Goal: Information Seeking & Learning: Learn about a topic

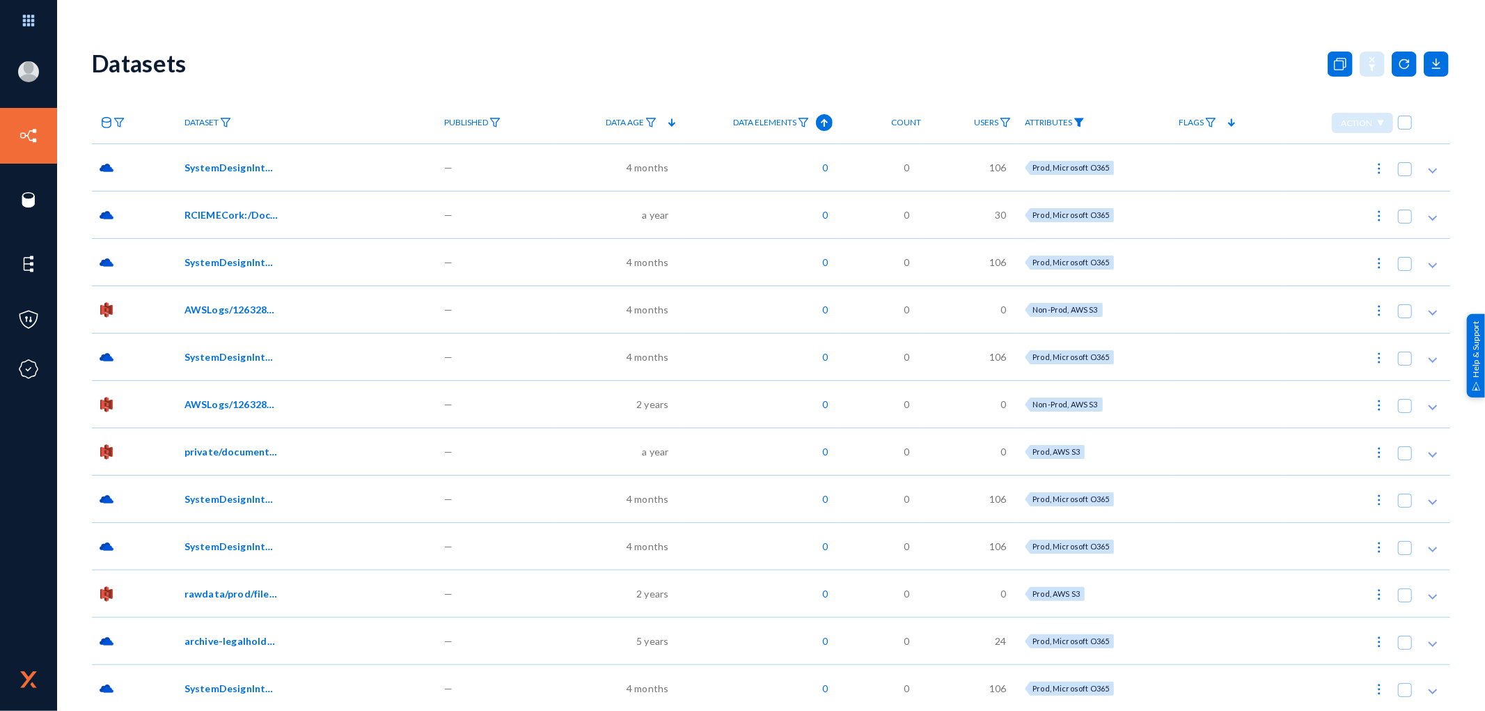
click at [1077, 124] on img at bounding box center [1078, 123] width 11 height 10
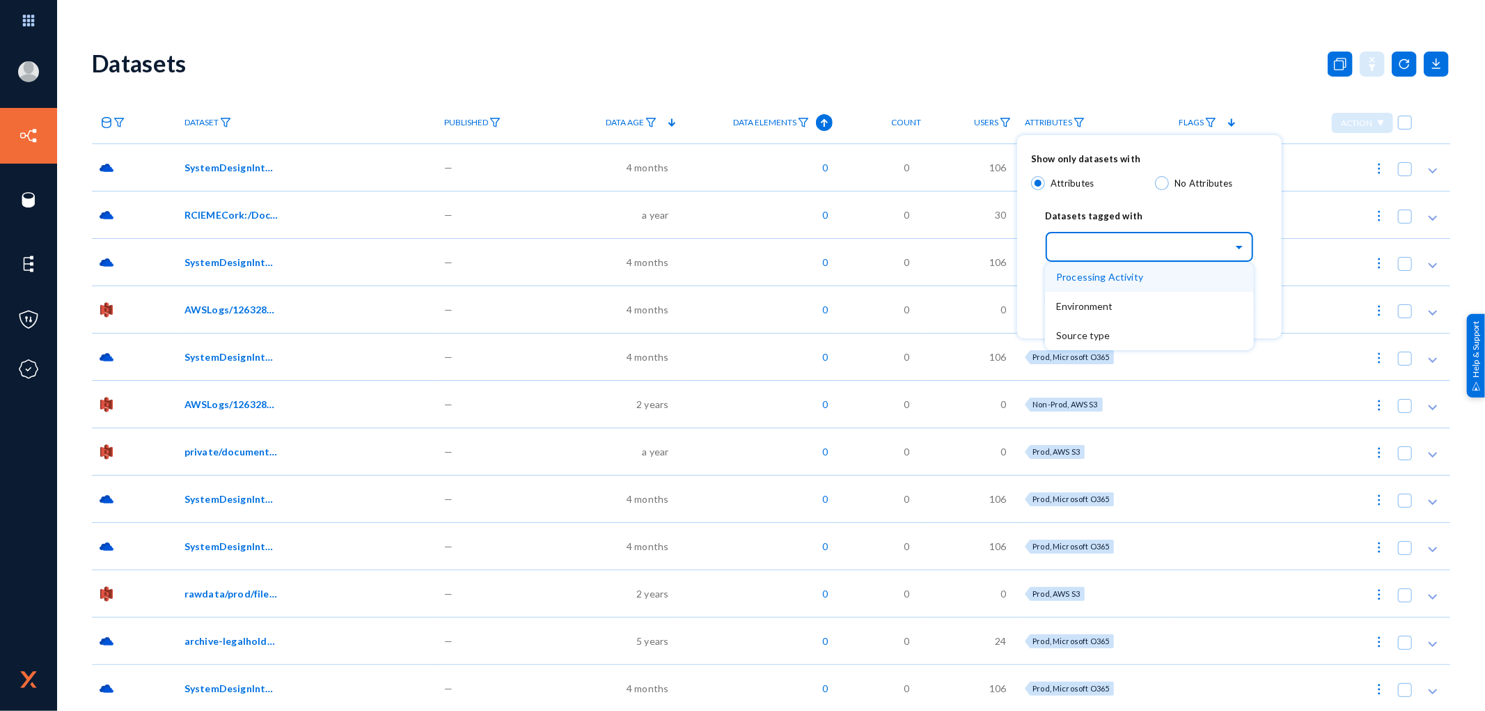
click at [1084, 246] on div "Select..." at bounding box center [1144, 245] width 177 height 16
click at [1088, 329] on span "Source type" at bounding box center [1083, 335] width 54 height 12
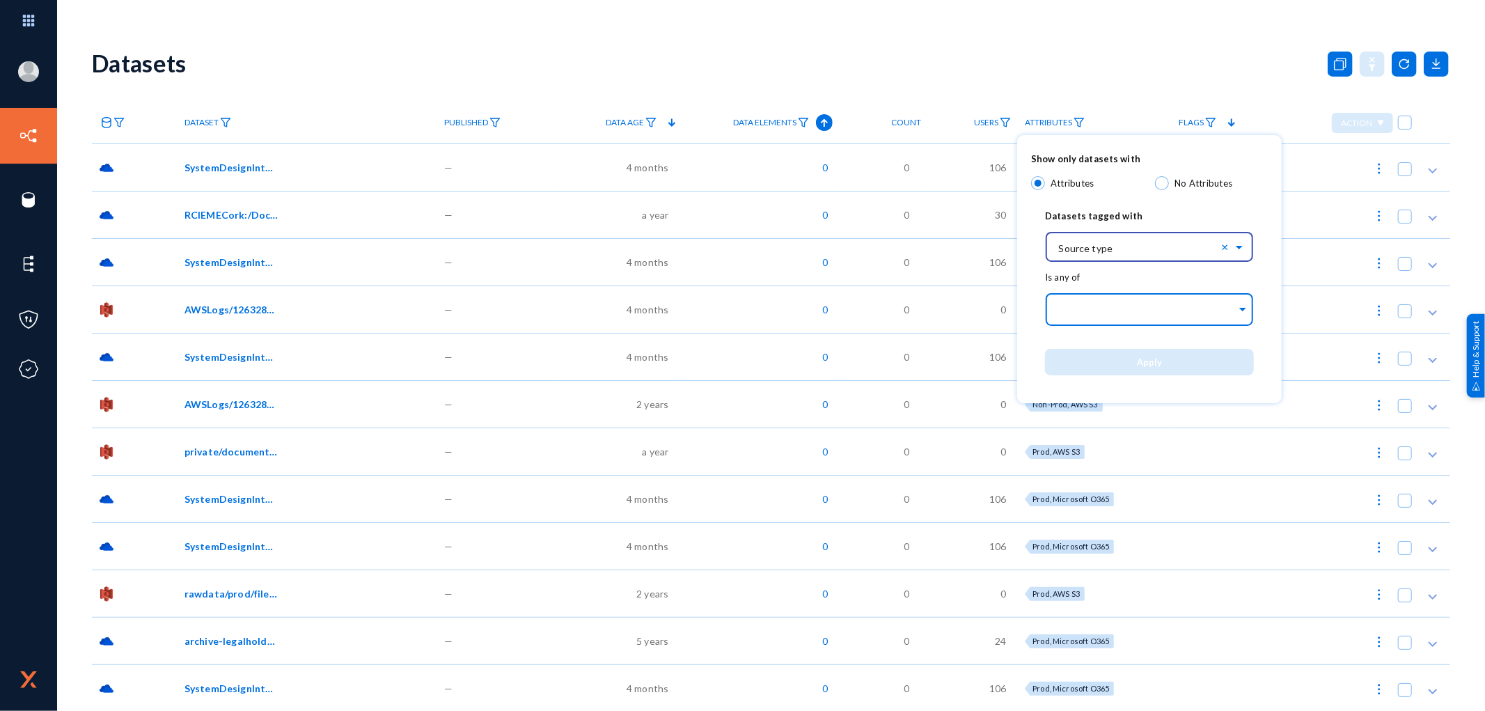
click at [1088, 295] on div "Select..." at bounding box center [1146, 307] width 180 height 40
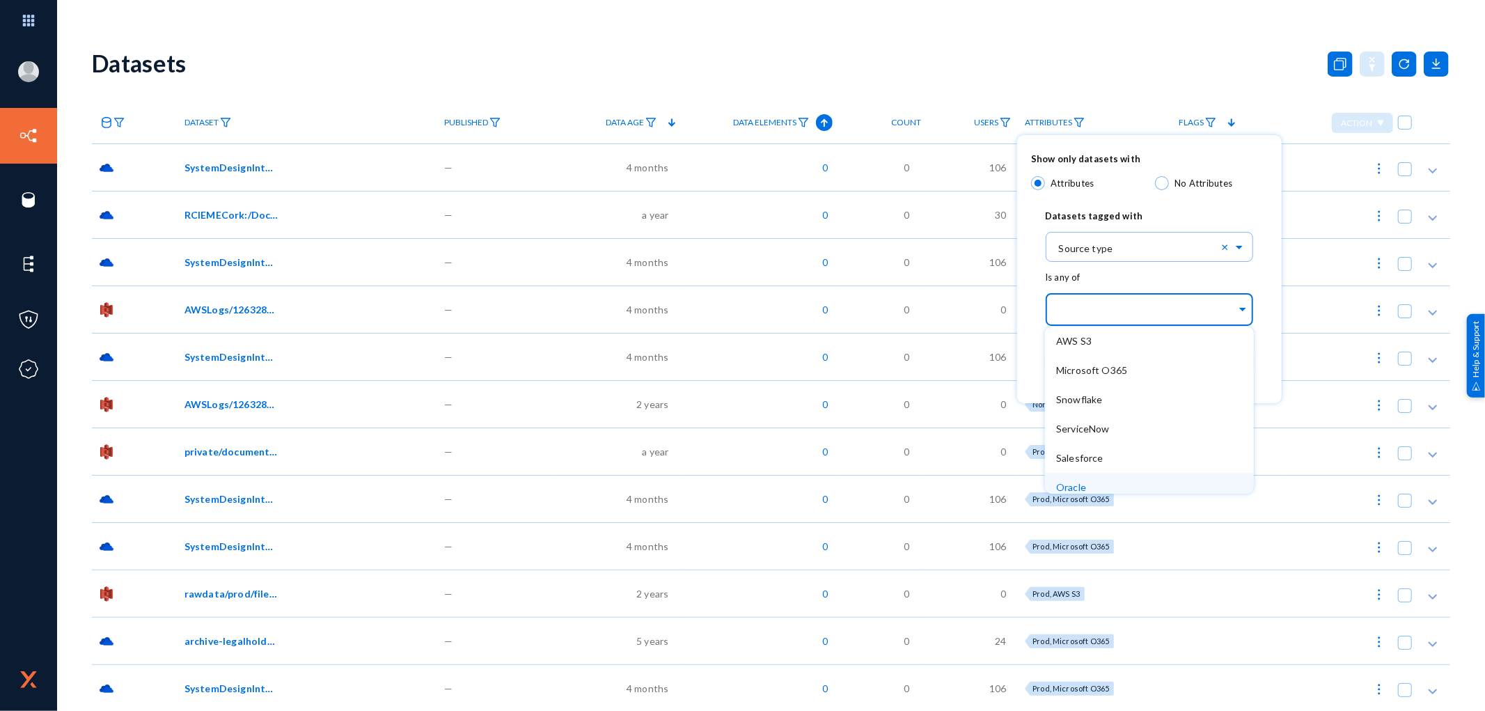
click at [1060, 486] on span "Oracle" at bounding box center [1071, 487] width 30 height 12
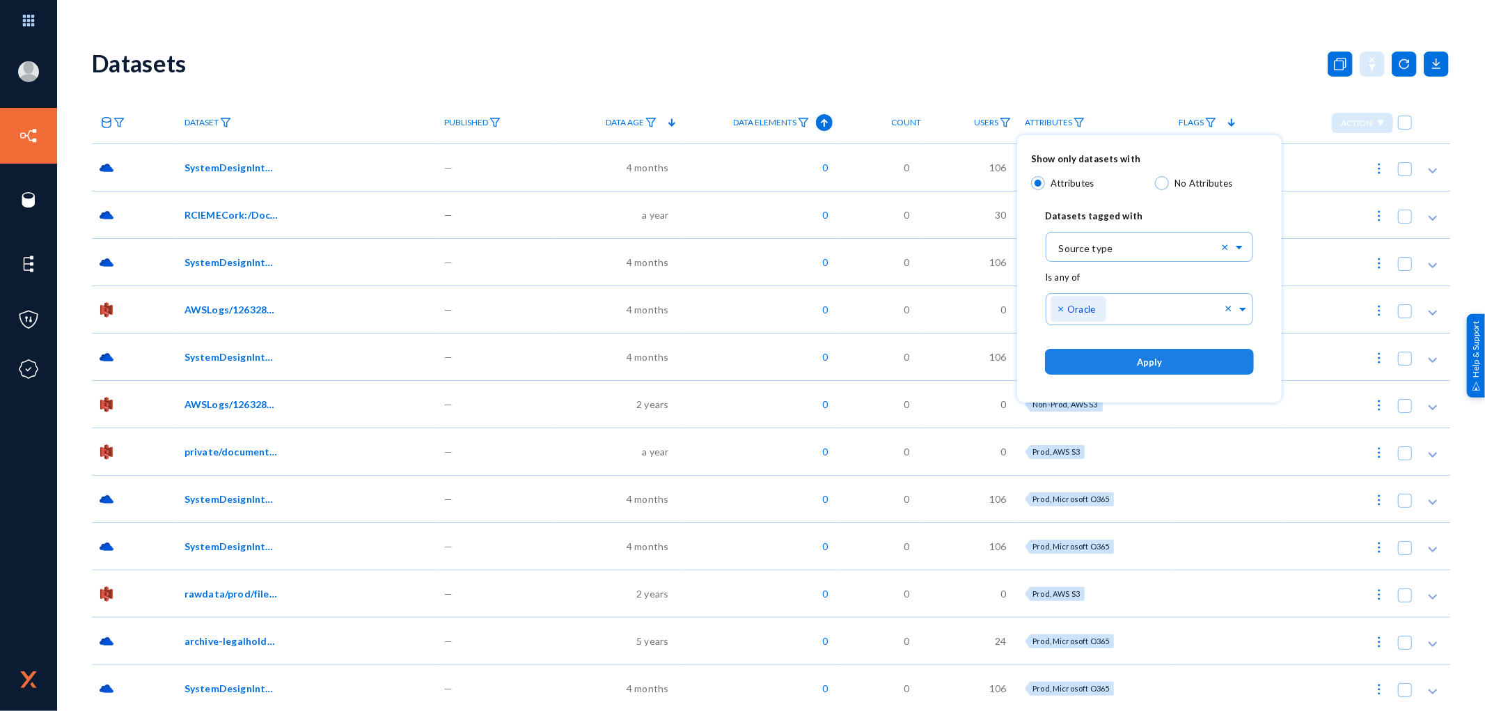
click at [1151, 365] on span "Apply" at bounding box center [1149, 361] width 25 height 11
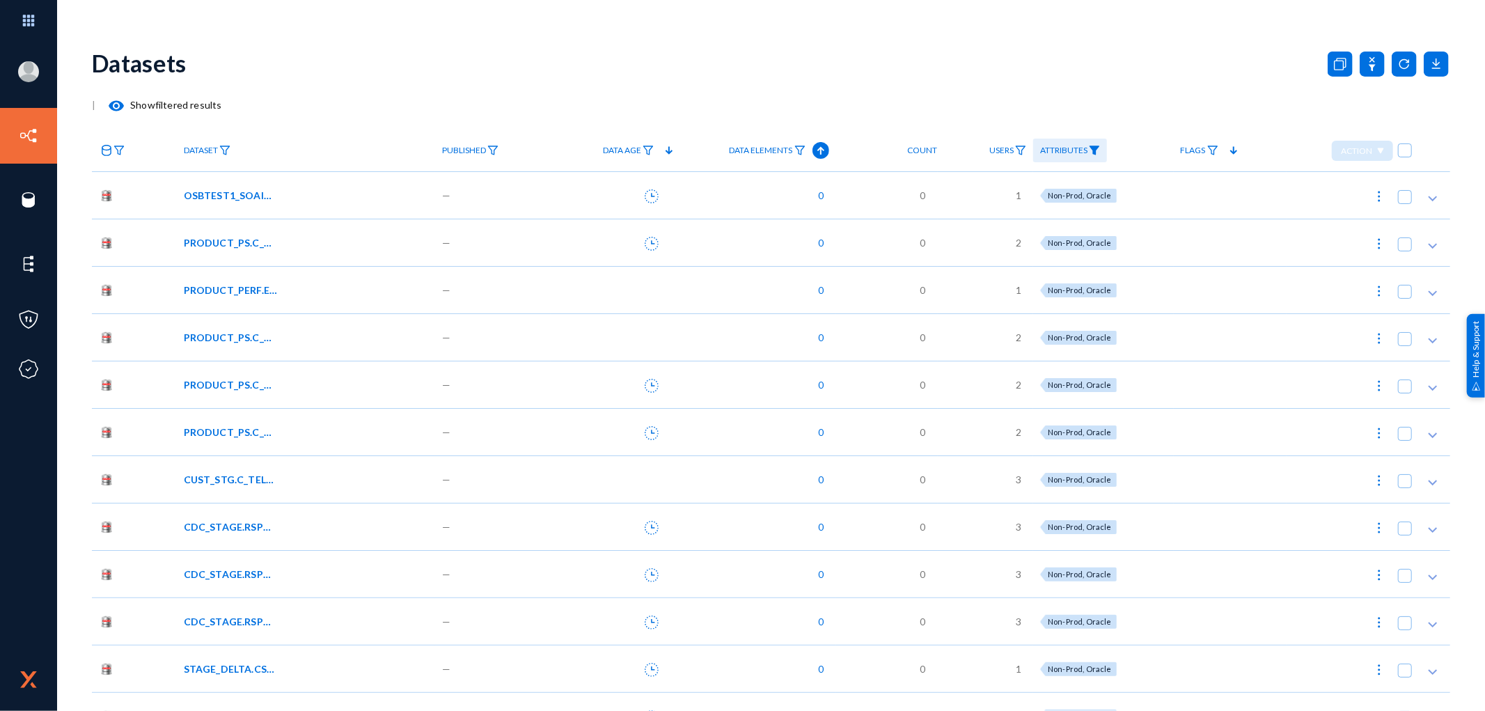
click at [218, 150] on span "Dataset" at bounding box center [201, 150] width 34 height 10
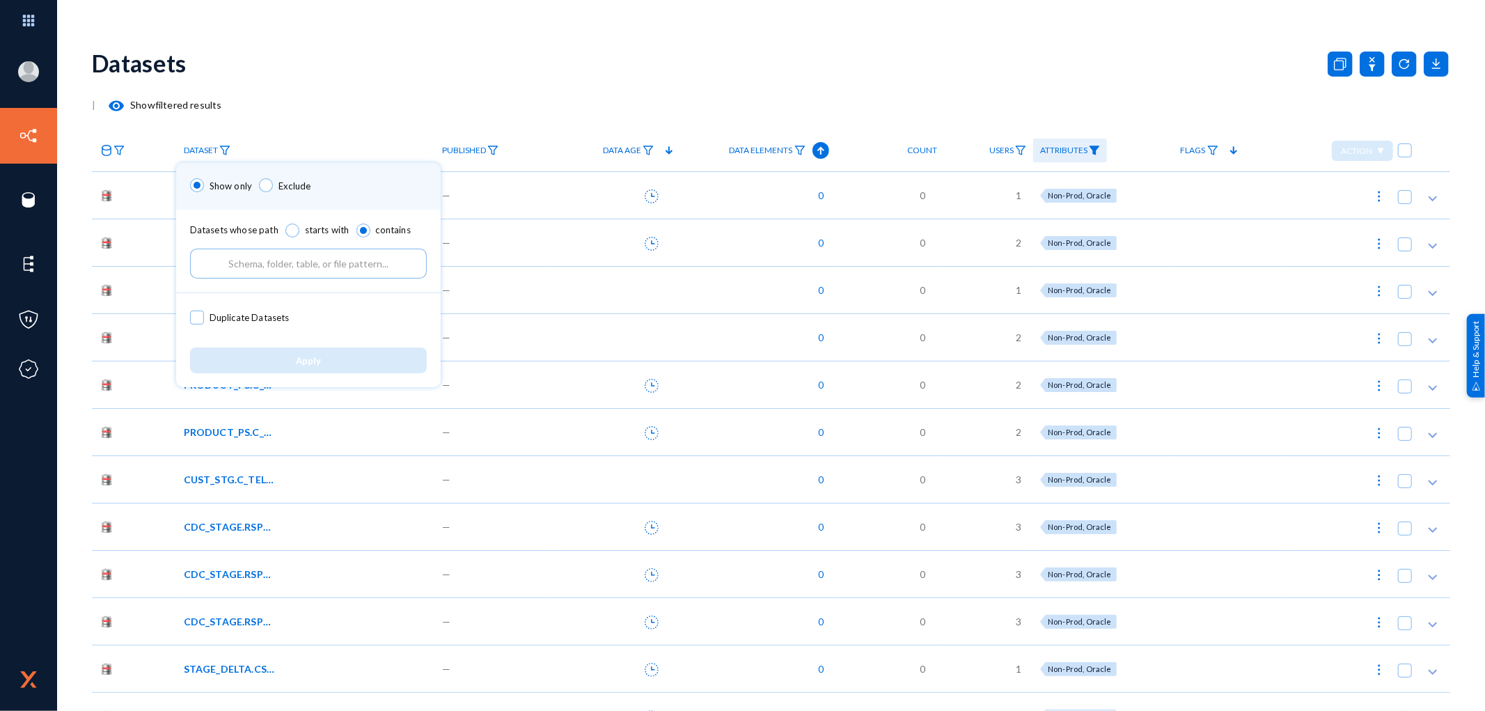
click at [345, 269] on input "text" at bounding box center [308, 263] width 237 height 30
paste input "EDMRF_AGNT_RL"
type input "EDMRF_AGNT_RL"
click at [333, 356] on button "Apply" at bounding box center [308, 360] width 237 height 26
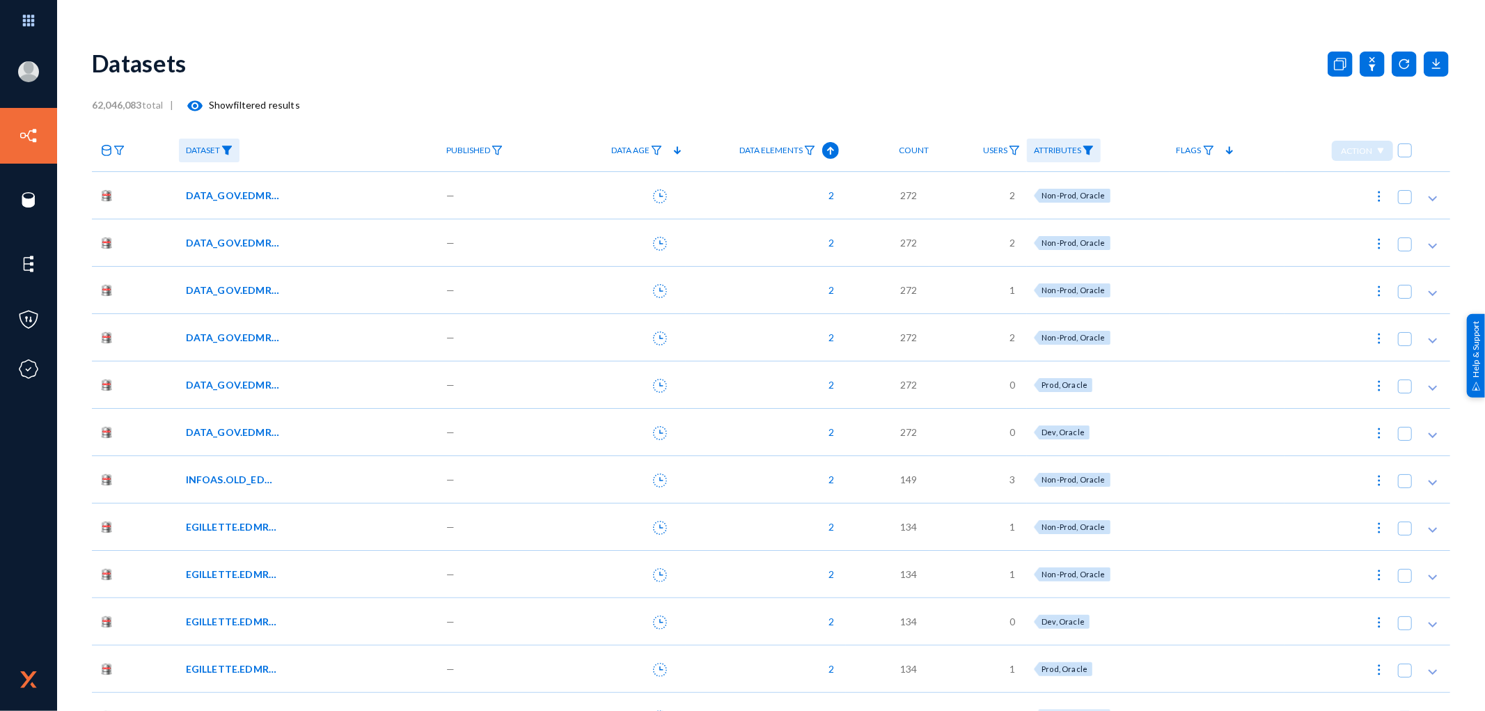
click at [233, 193] on span "DATA_GOV.EDMRF_AGNT_RL" at bounding box center [233, 195] width 94 height 15
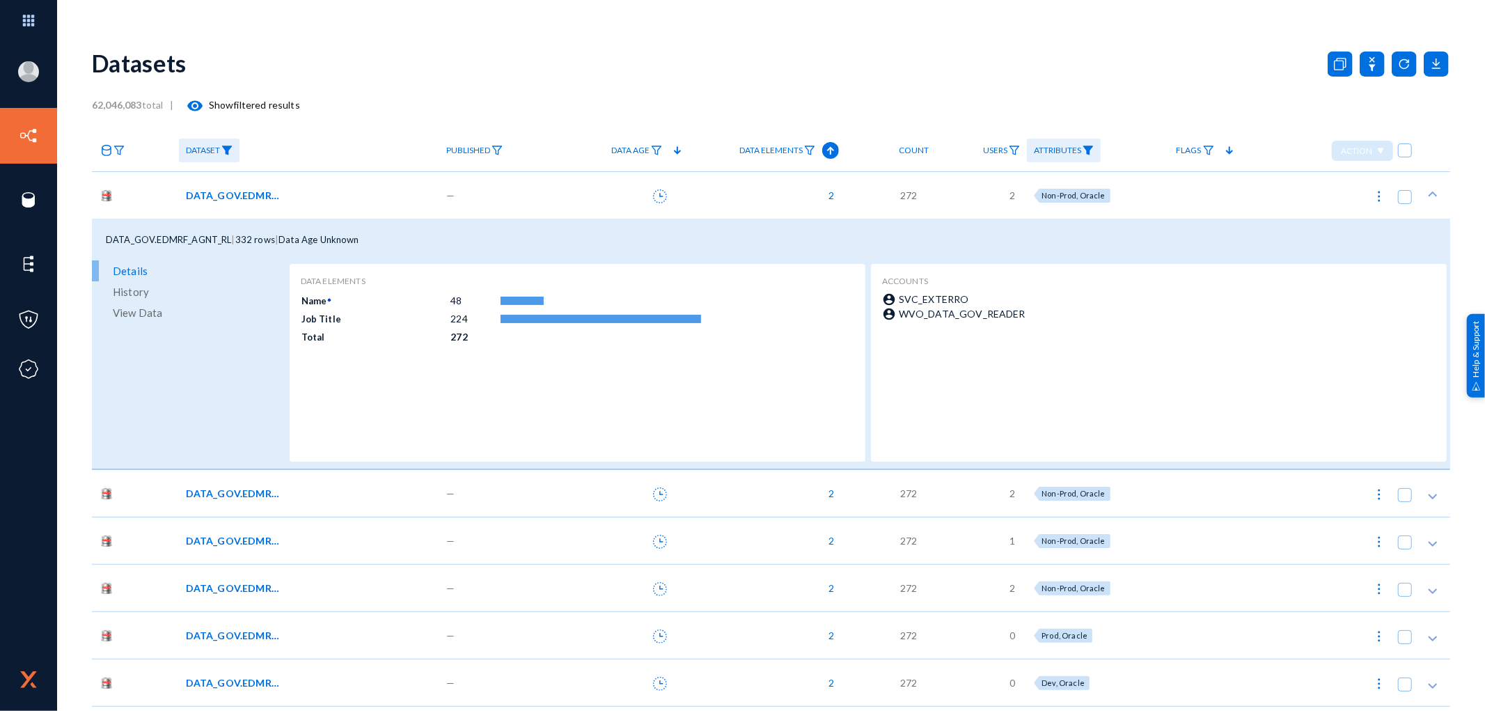
click at [232, 496] on span "DATA_GOV.EDMRF_AGNT_RL" at bounding box center [233, 493] width 94 height 15
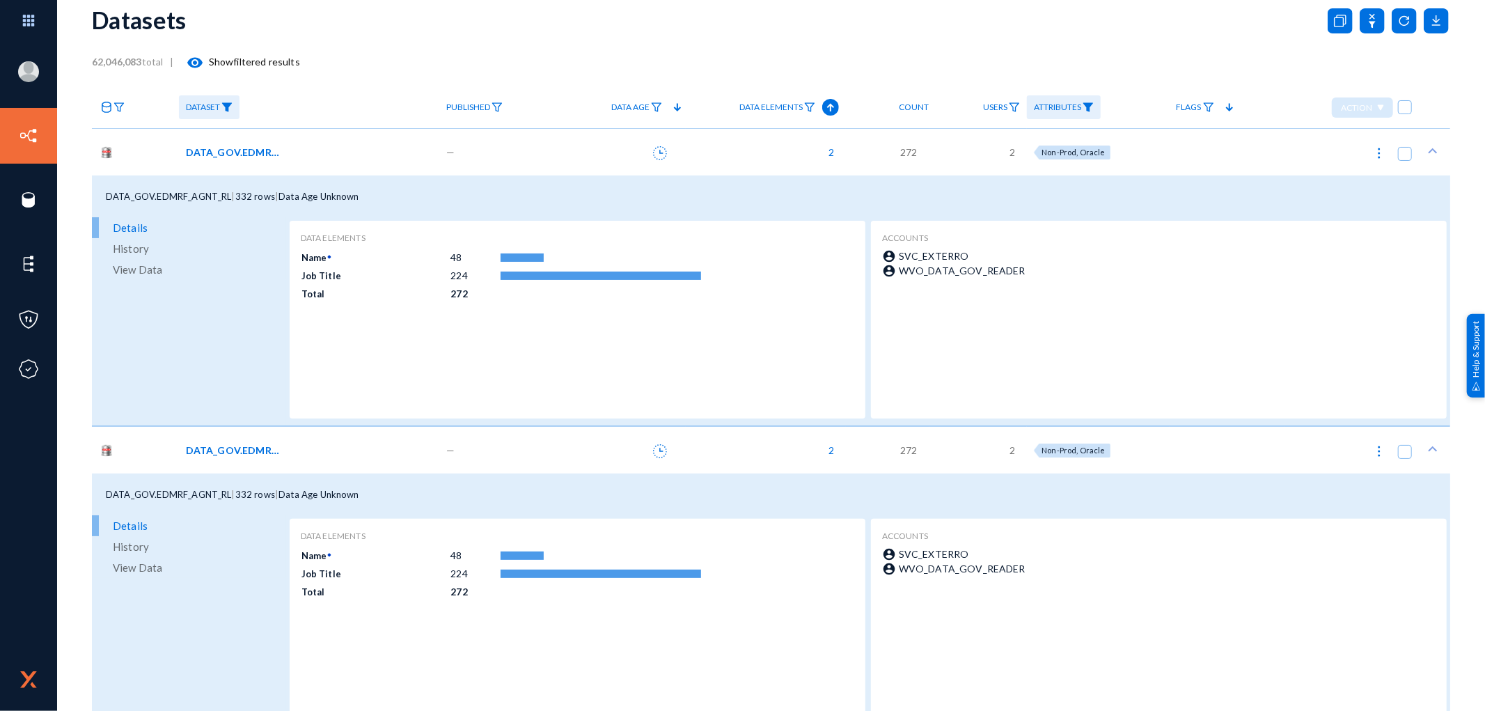
scroll to position [77, 0]
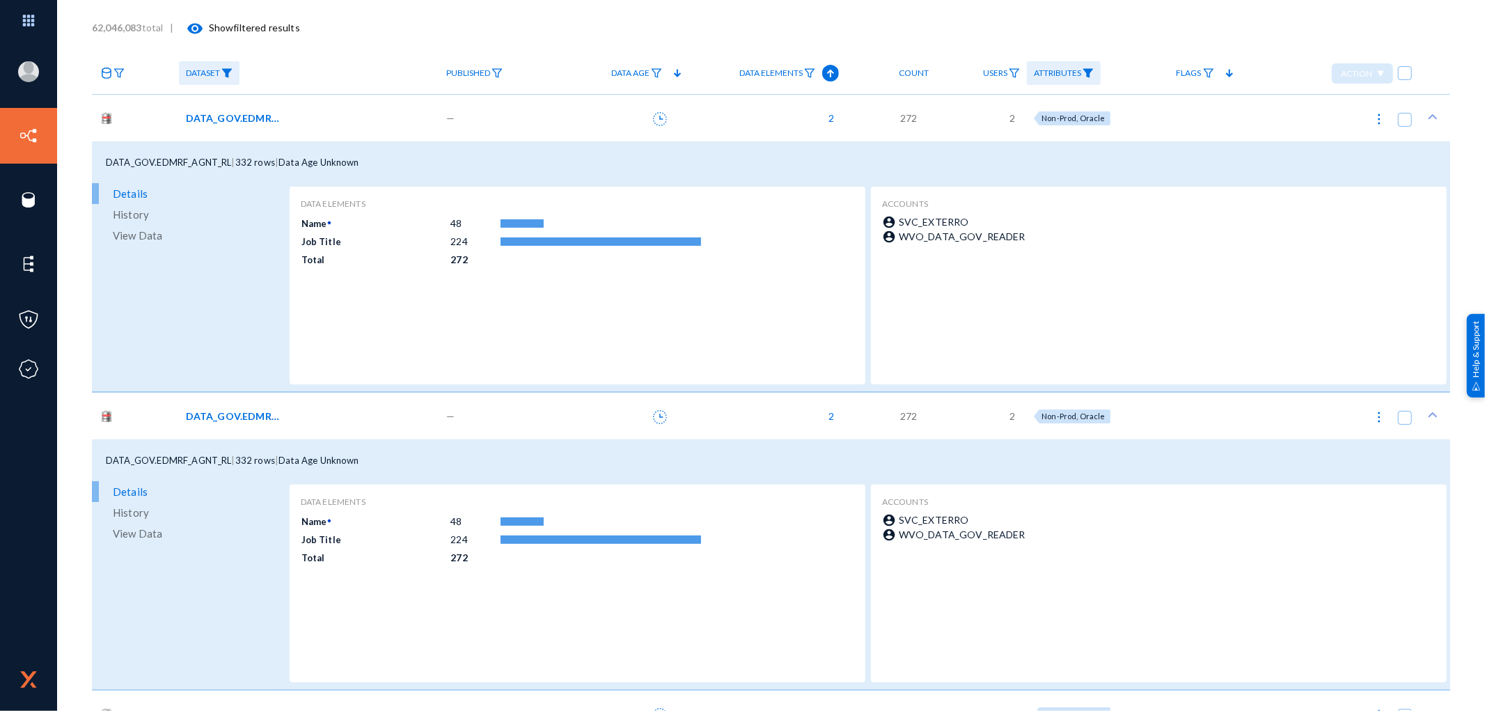
click at [136, 235] on span "View Data" at bounding box center [137, 235] width 49 height 21
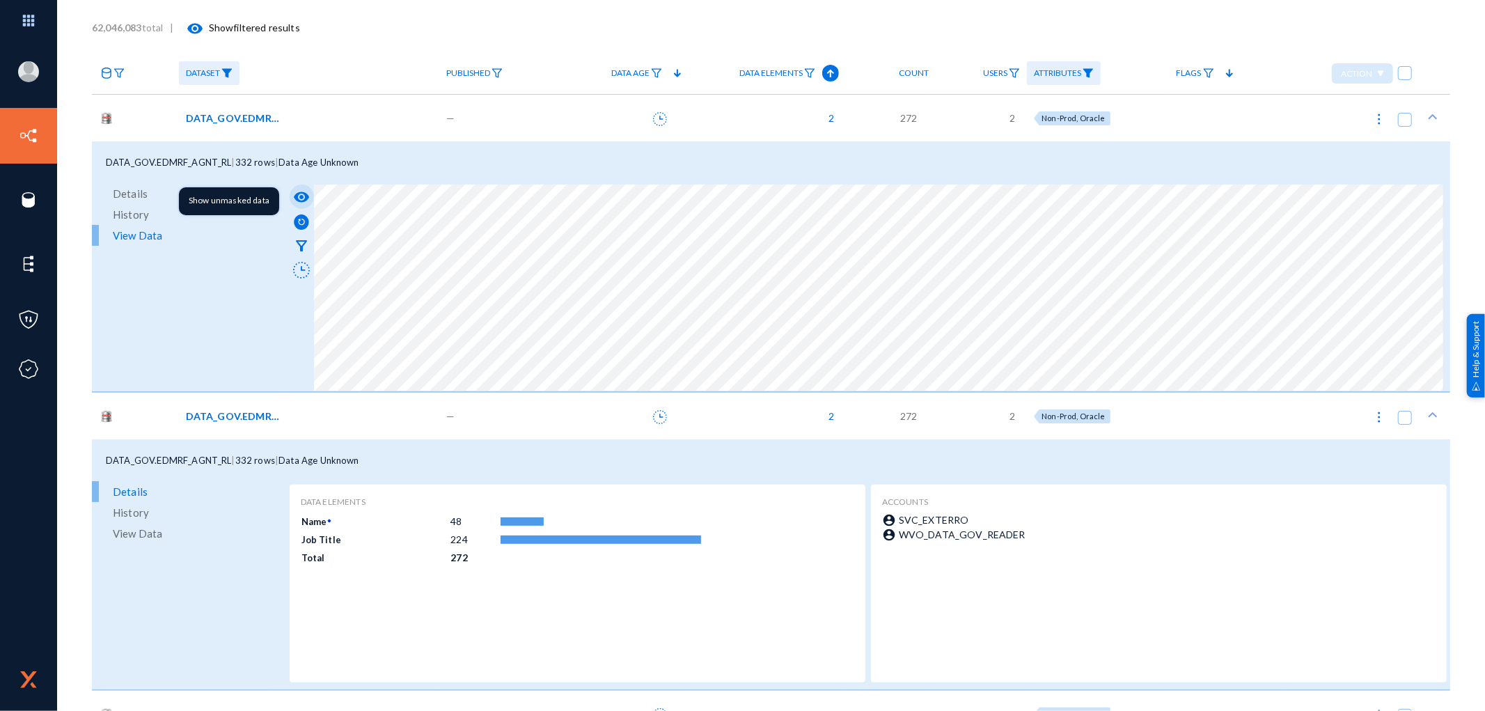
click at [300, 192] on mat-icon "visibility" at bounding box center [301, 197] width 17 height 17
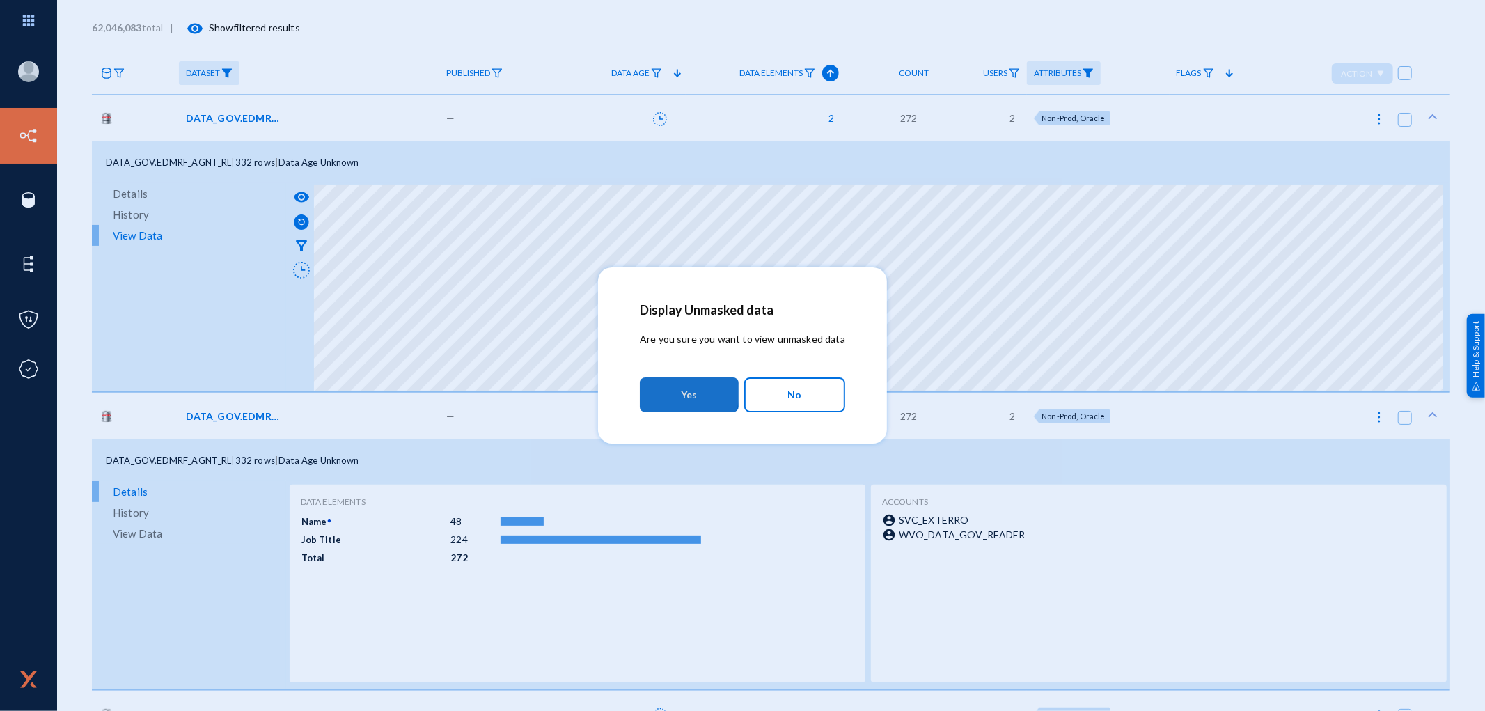
click at [691, 393] on span "Yes" at bounding box center [689, 394] width 16 height 25
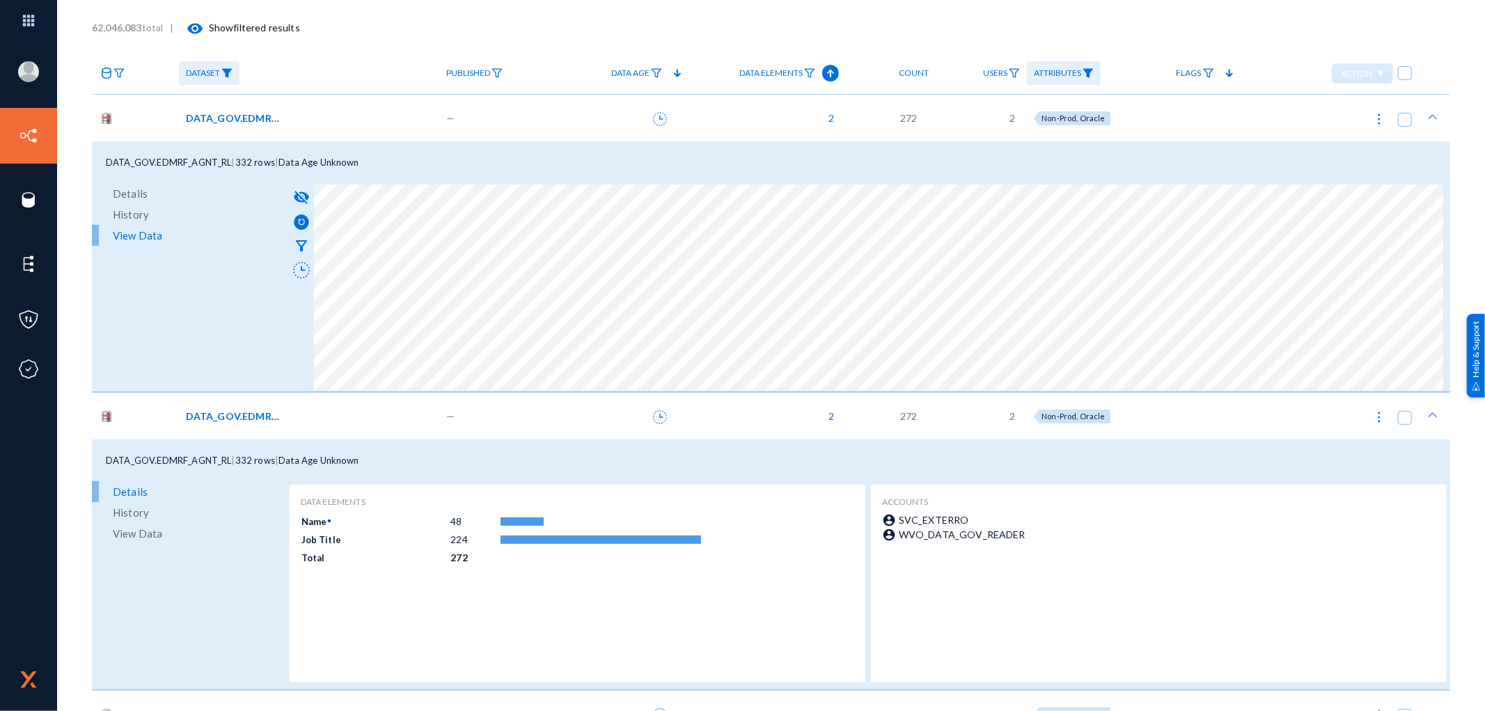
scroll to position [0, 0]
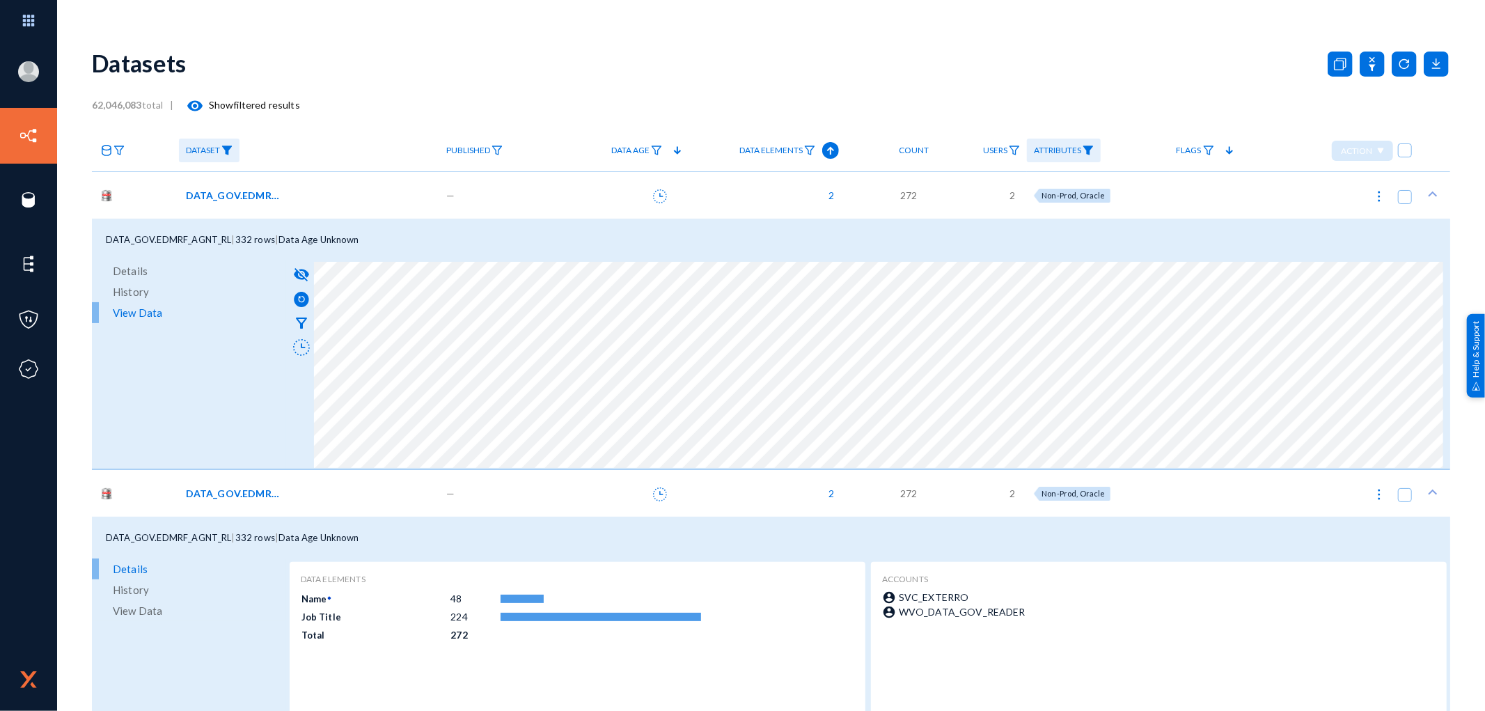
click at [1441, 412] on div "visibility_off filter_alt" at bounding box center [868, 364] width 1164 height 209
click at [1430, 490] on icon at bounding box center [1432, 492] width 14 height 14
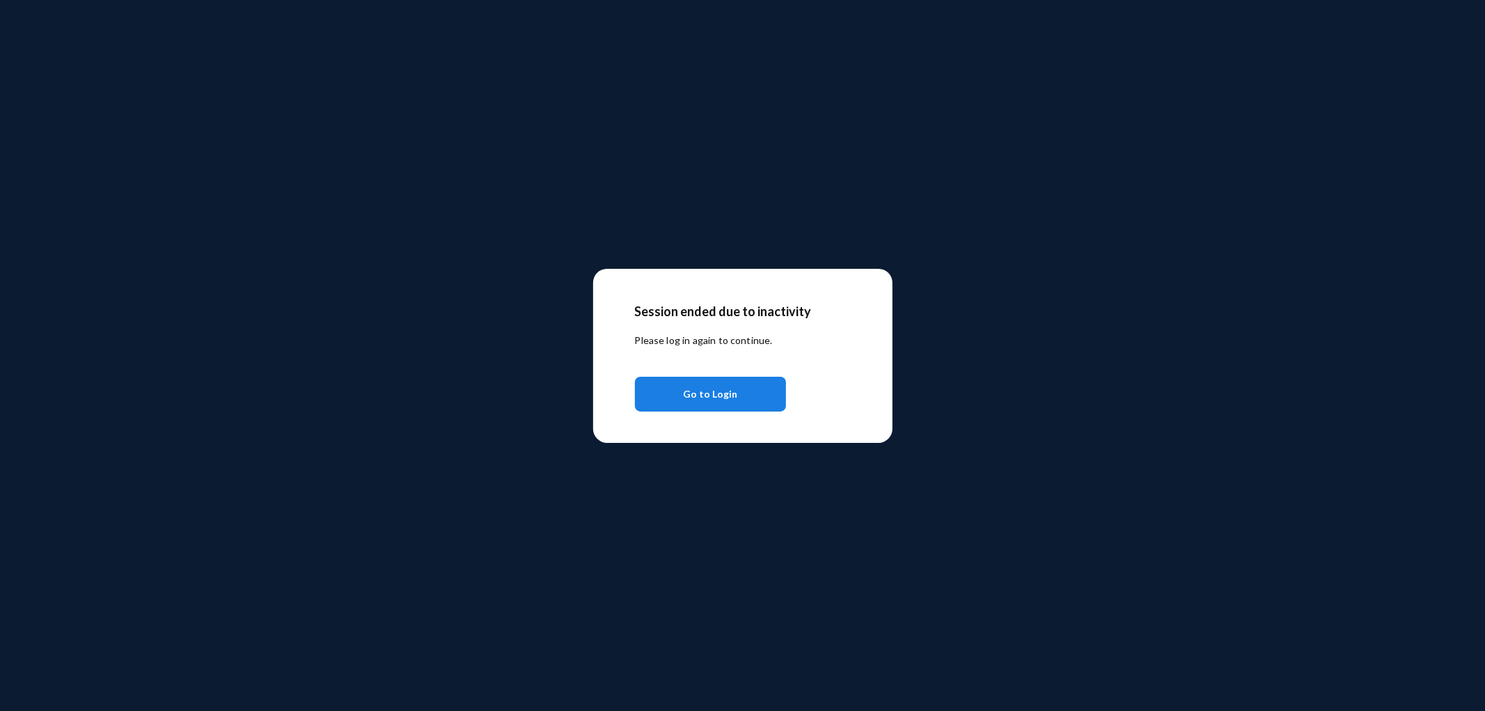
click at [722, 381] on span "Go to Login" at bounding box center [710, 393] width 54 height 25
